Goal: Information Seeking & Learning: Learn about a topic

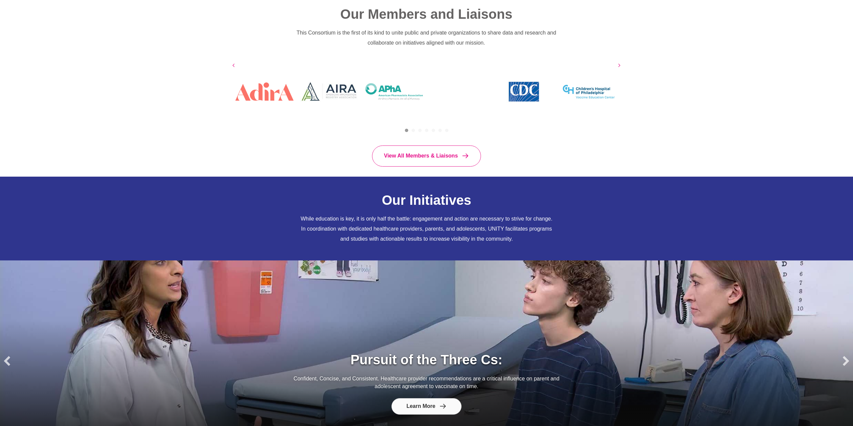
scroll to position [472, 0]
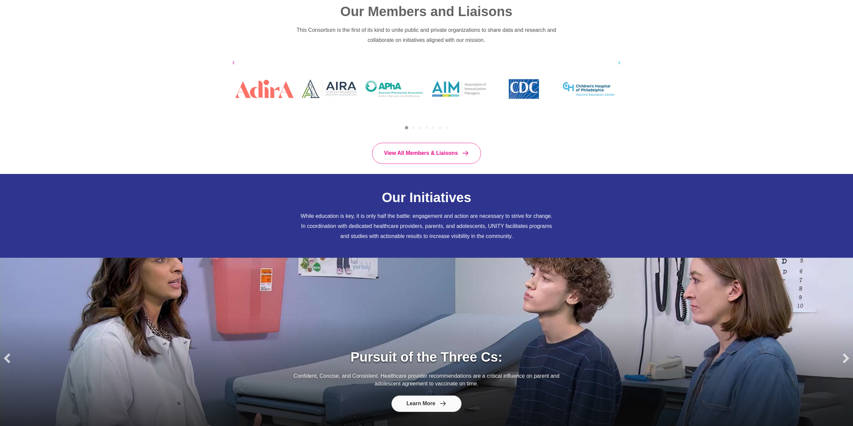
click at [621, 63] on button "Next" at bounding box center [619, 63] width 10 height 10
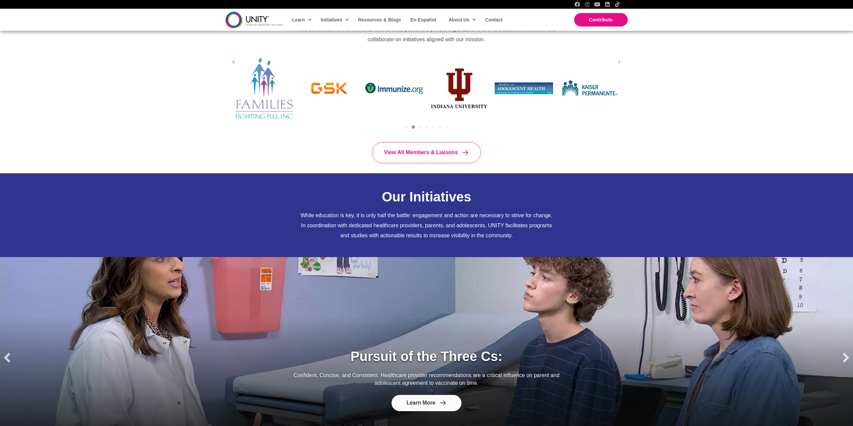
scroll to position [471, 0]
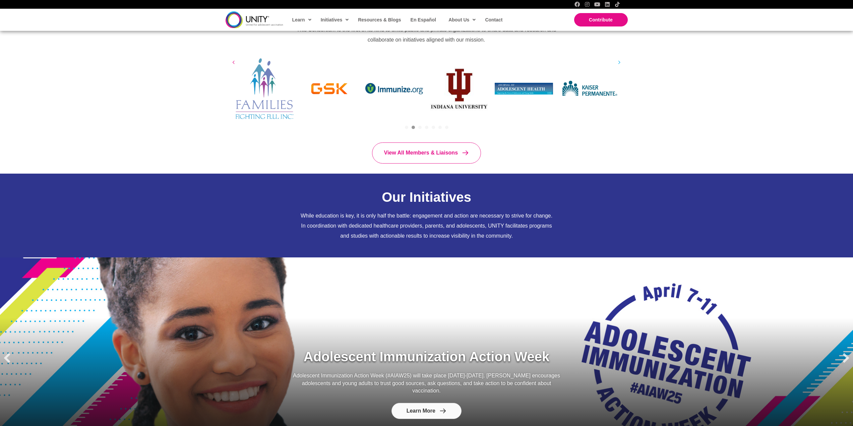
click at [621, 63] on button "Next" at bounding box center [619, 62] width 10 height 10
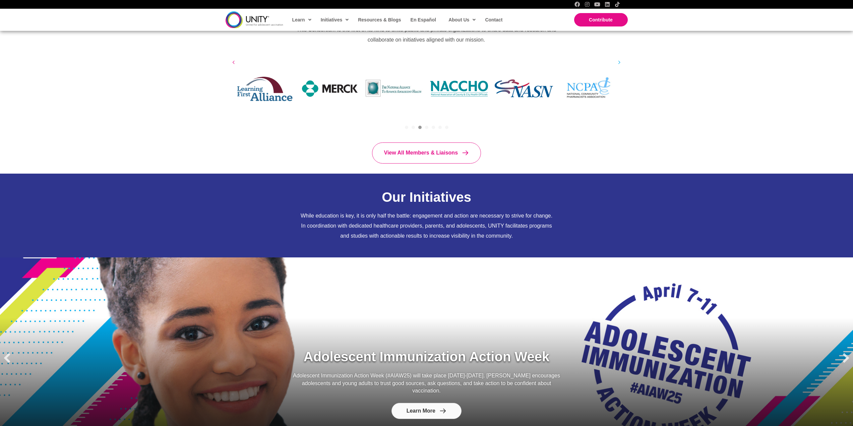
click at [621, 63] on button "Next" at bounding box center [619, 62] width 10 height 10
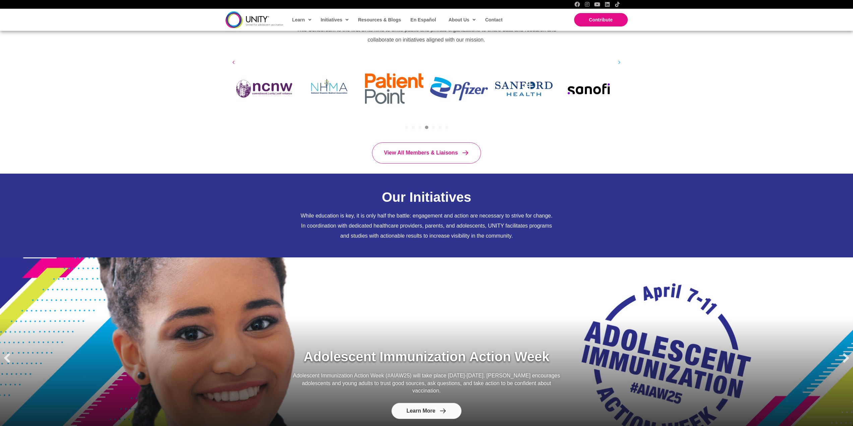
click at [621, 63] on button "Next" at bounding box center [619, 62] width 10 height 10
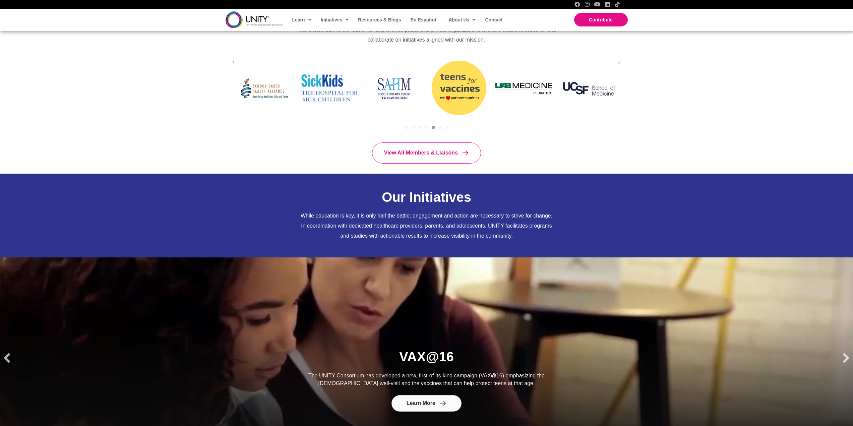
click at [621, 63] on button "Next" at bounding box center [619, 62] width 10 height 10
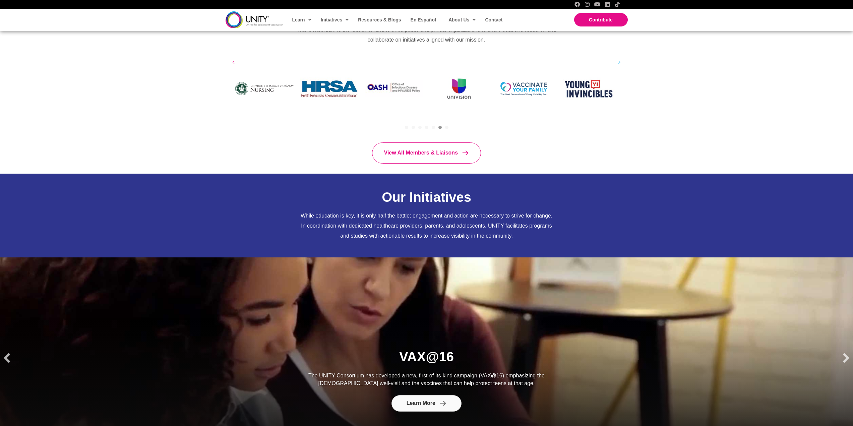
click at [621, 63] on button "Next" at bounding box center [619, 62] width 10 height 10
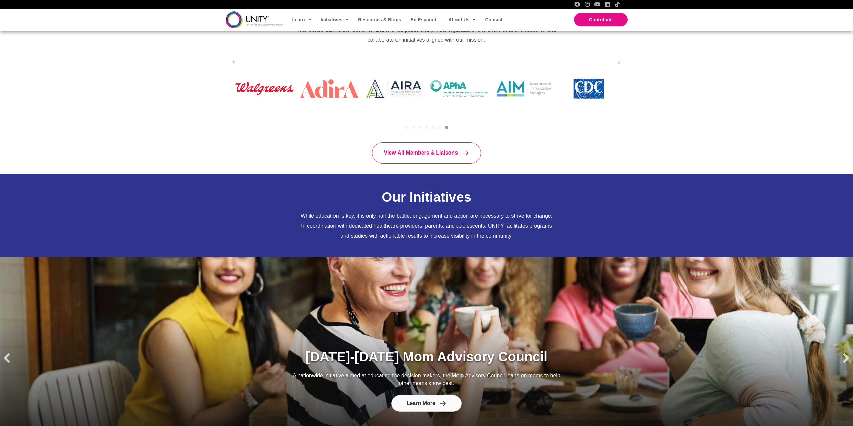
click at [621, 63] on button "Next" at bounding box center [619, 62] width 10 height 10
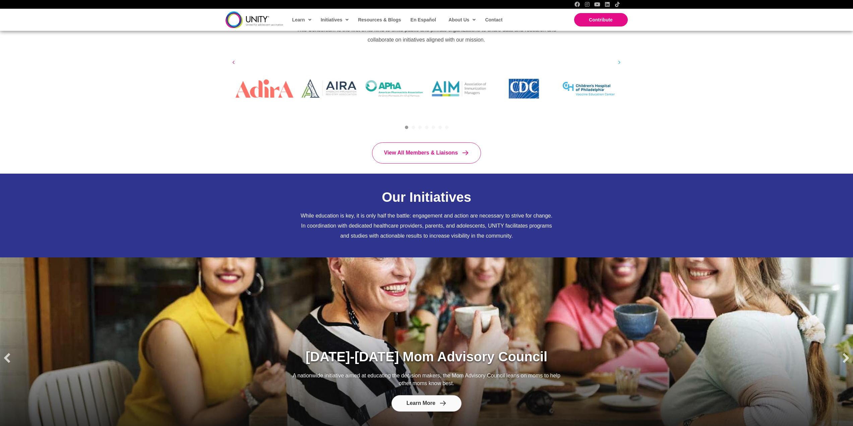
click at [621, 63] on div "US Health Resources and Services Administration (HRSA) US Department of Health …" at bounding box center [426, 89] width 402 height 74
click at [621, 63] on button "Next" at bounding box center [619, 62] width 10 height 10
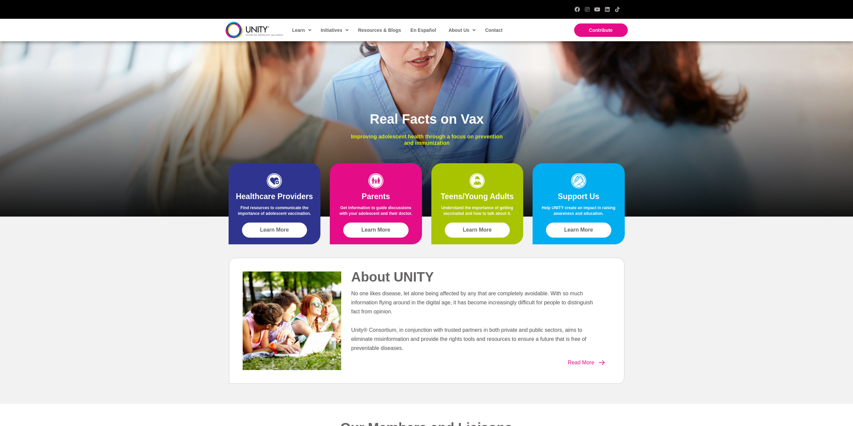
scroll to position [0, 0]
